Goal: Find specific page/section: Find specific page/section

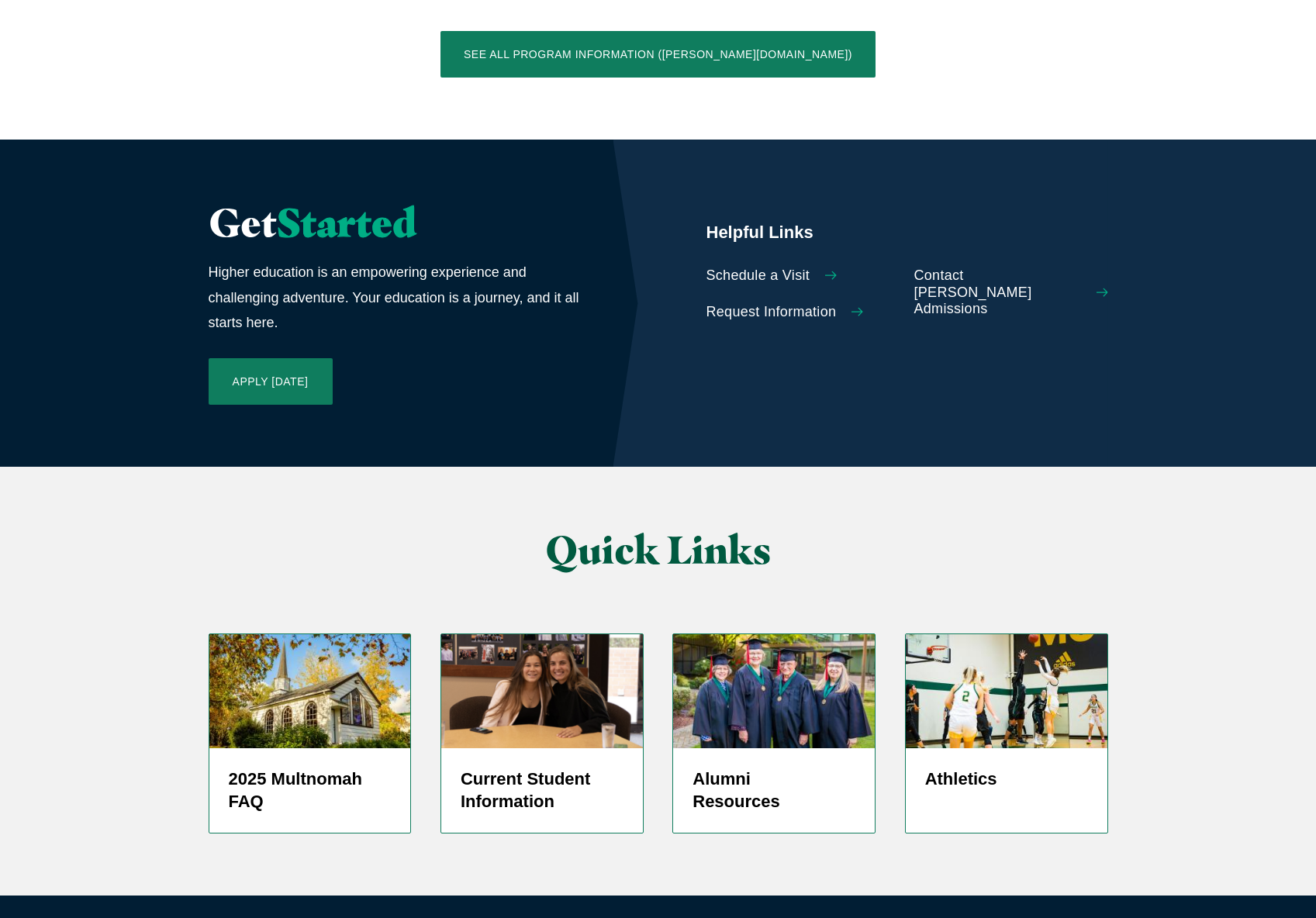
scroll to position [3476, 0]
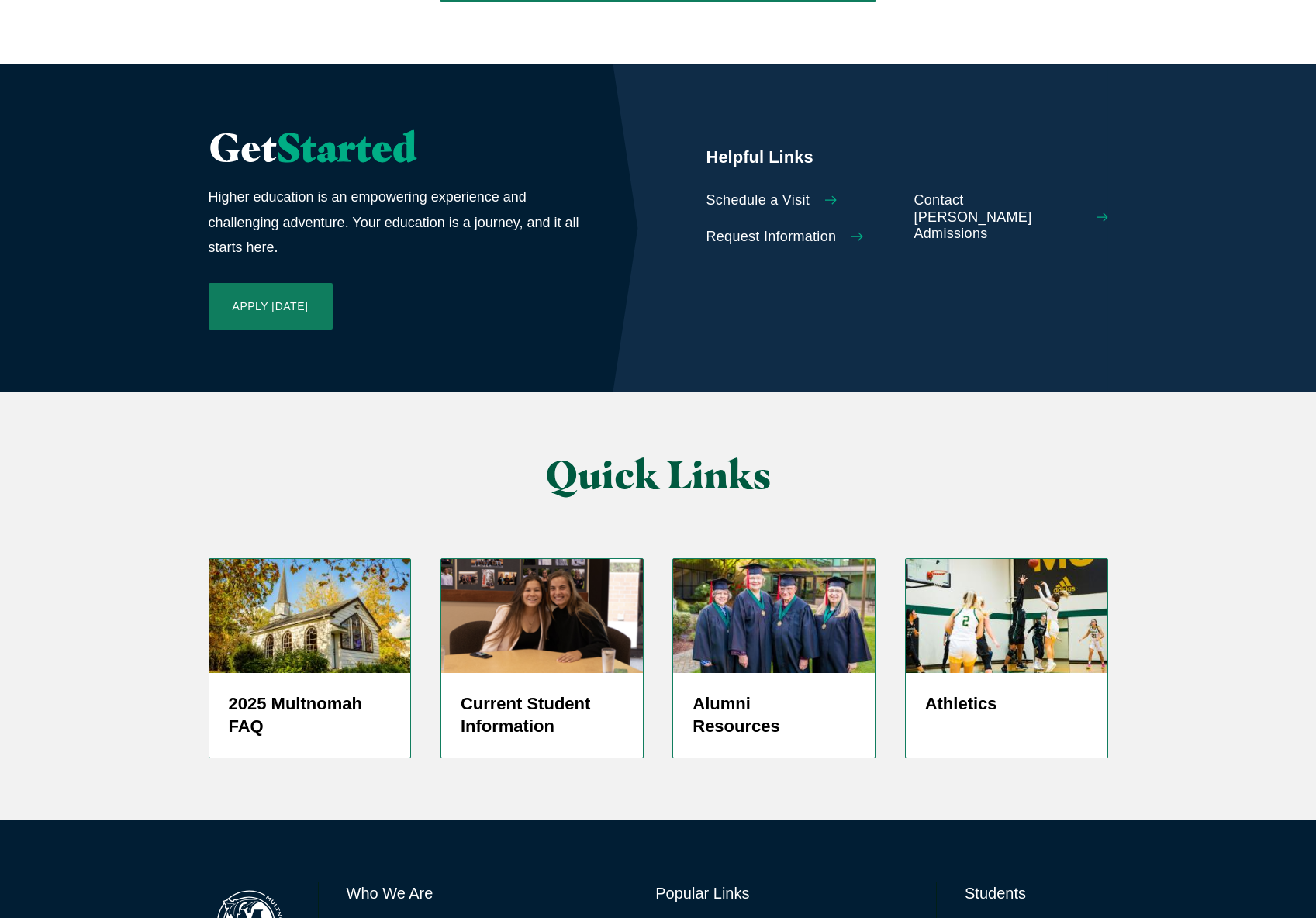
click at [684, 917] on link "Directory" at bounding box center [680, 930] width 50 height 23
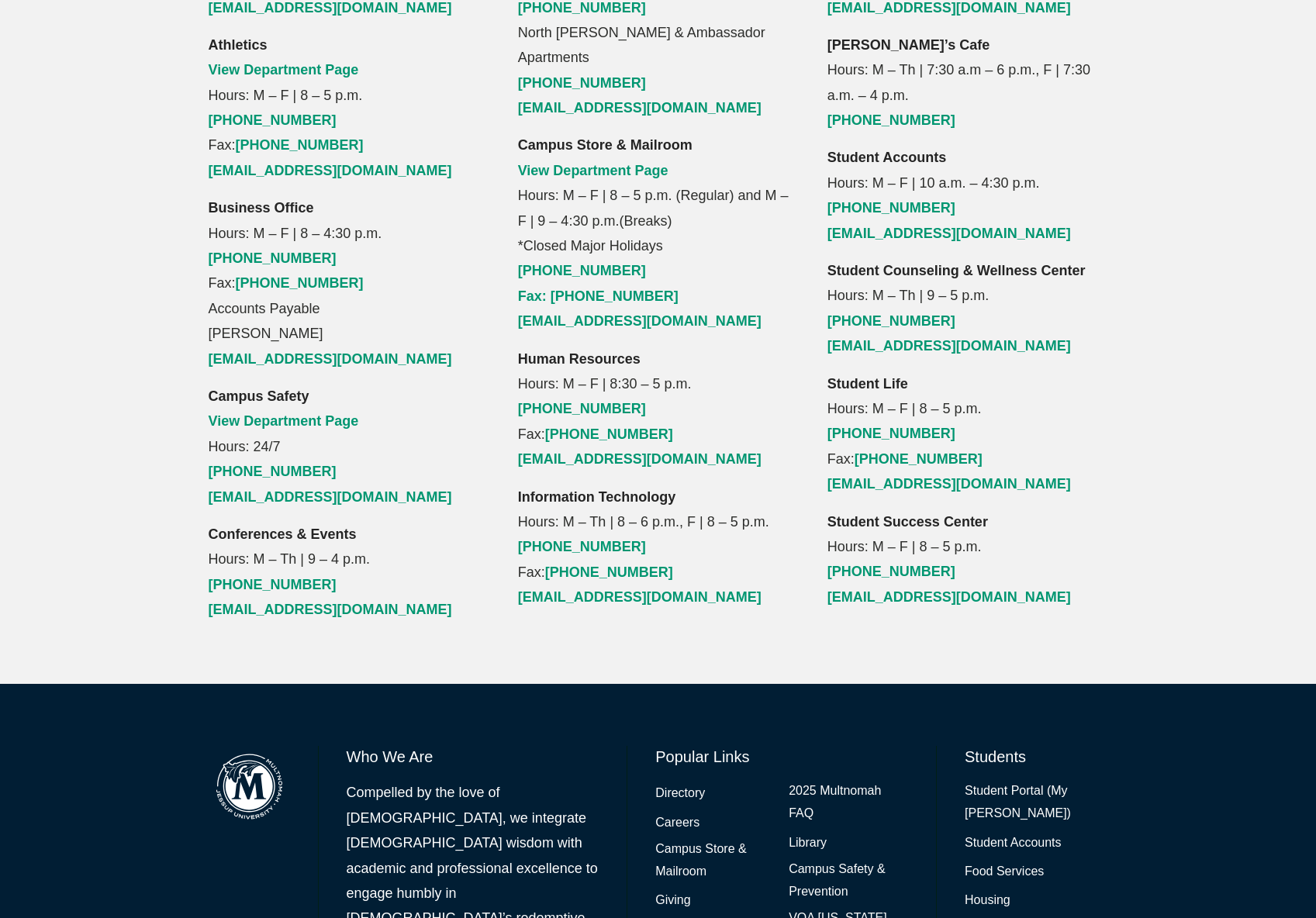
scroll to position [1642, 0]
